Goal: Information Seeking & Learning: Understand process/instructions

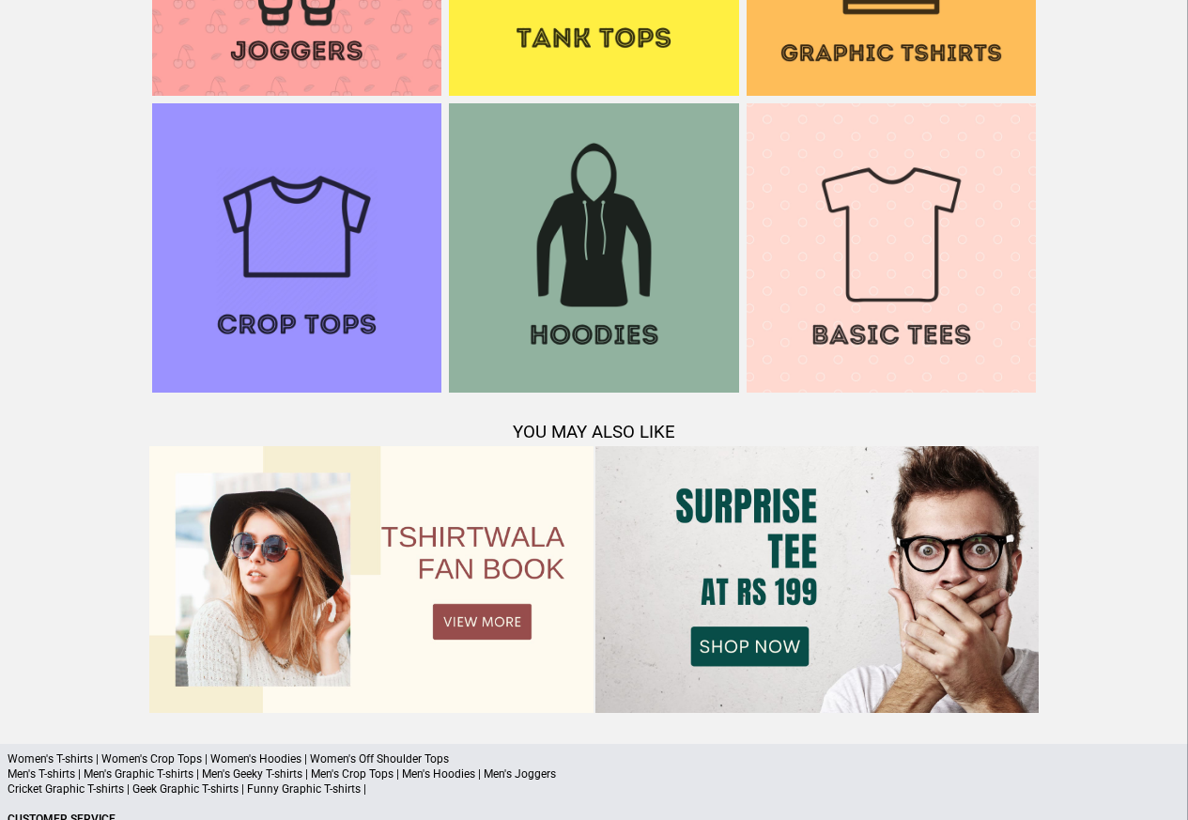
scroll to position [1812, 0]
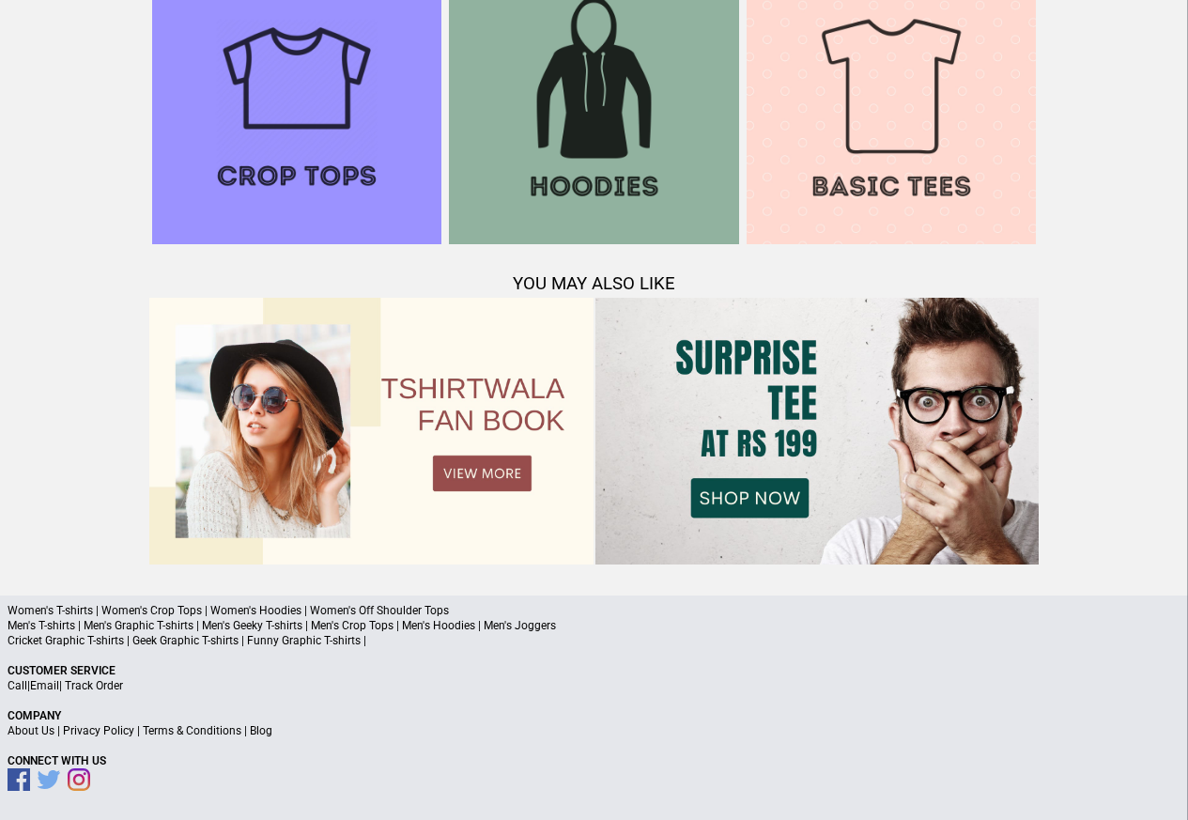
click at [197, 728] on link "Terms & Conditions" at bounding box center [192, 730] width 99 height 13
